Goal: Find specific page/section: Find specific page/section

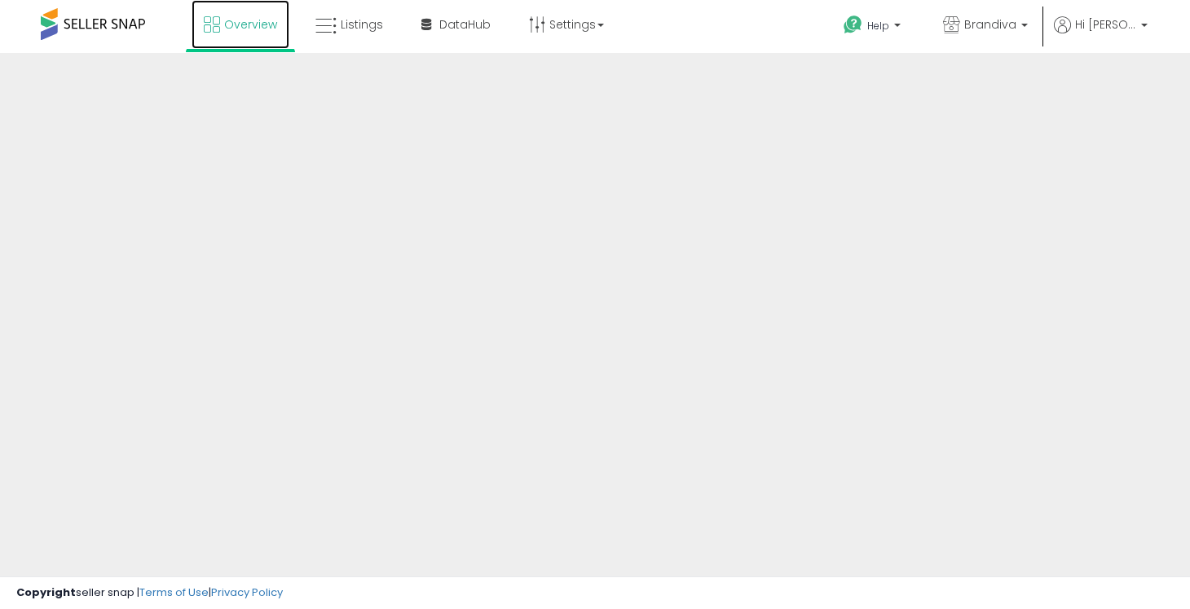
click at [239, 20] on span "Overview" at bounding box center [250, 24] width 53 height 16
click at [385, 28] on link "Listings" at bounding box center [349, 24] width 92 height 49
click at [354, 24] on span "Listings" at bounding box center [362, 24] width 42 height 16
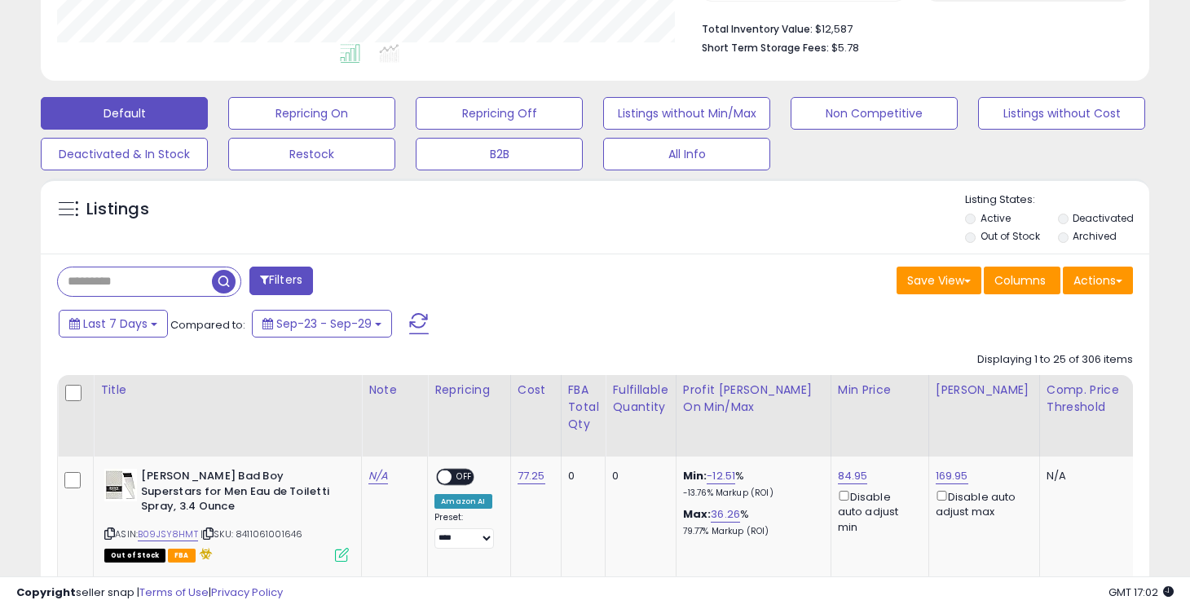
scroll to position [412, 0]
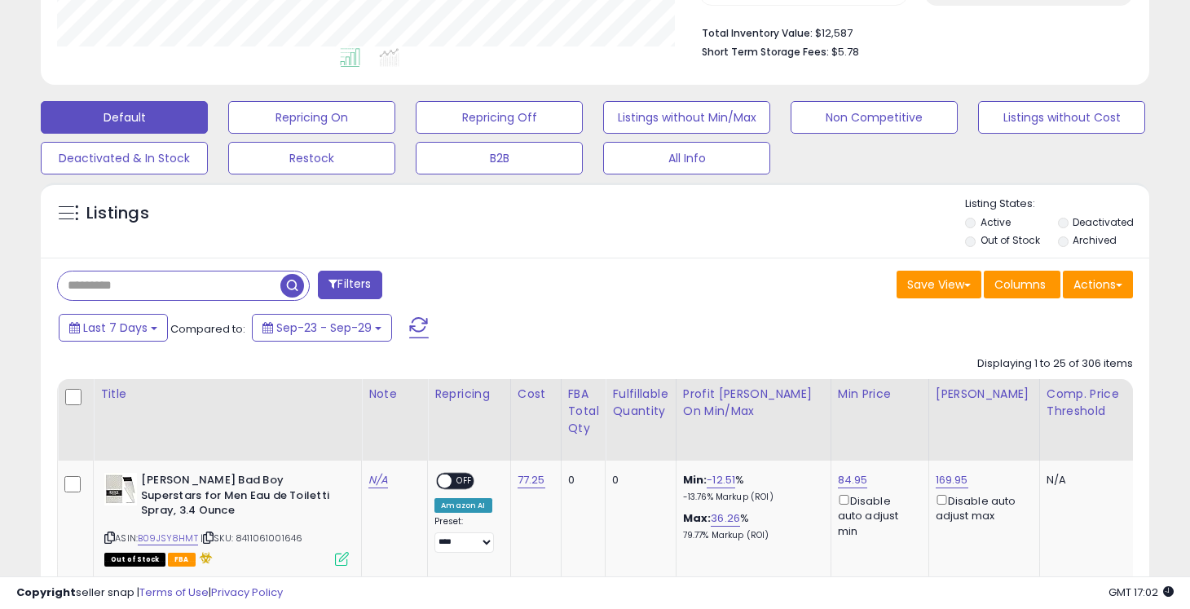
click at [160, 284] on input "text" at bounding box center [169, 285] width 222 height 29
type input "*"
type input "***"
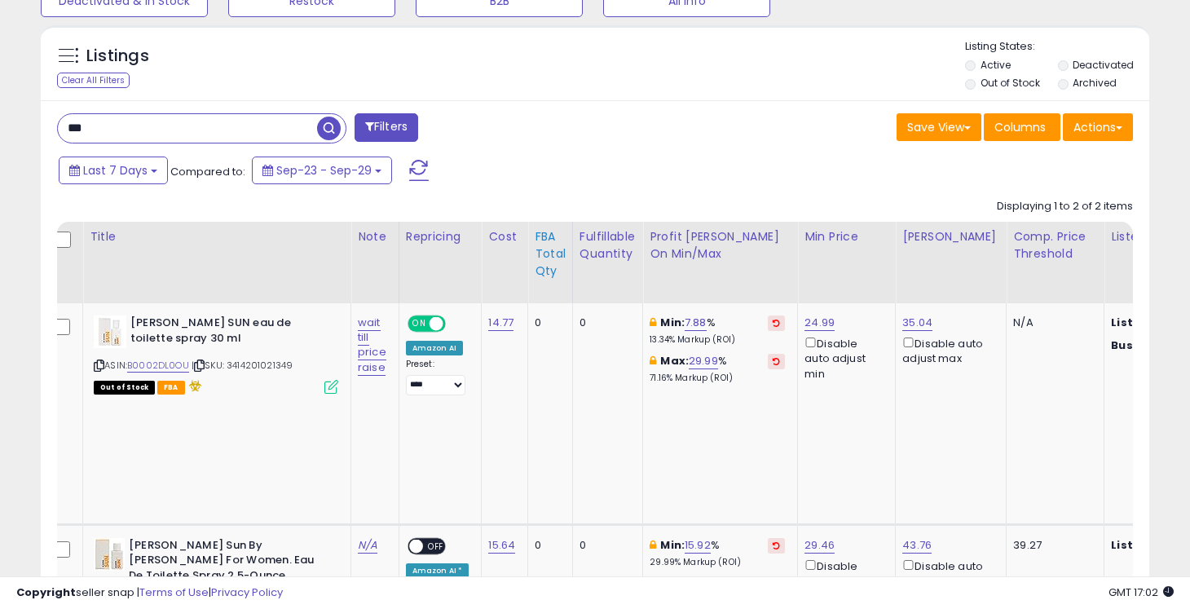
scroll to position [569, 0]
click at [429, 324] on span at bounding box center [436, 325] width 14 height 14
